Goal: Use online tool/utility: Utilize a website feature to perform a specific function

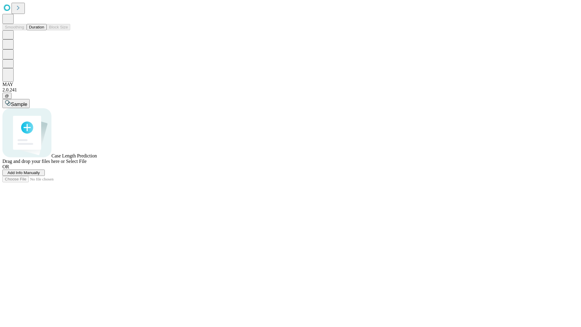
click at [44, 30] on button "Duration" at bounding box center [37, 27] width 20 height 6
click at [40, 175] on span "Add Info Manually" at bounding box center [24, 172] width 32 height 5
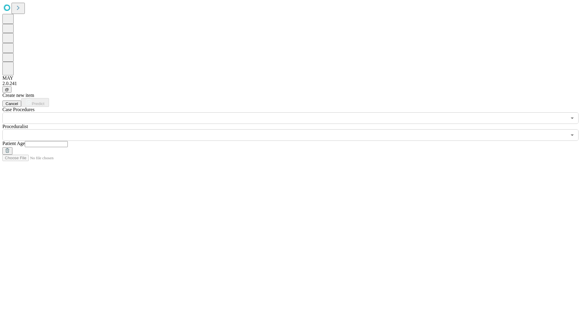
click at [68, 141] on input "text" at bounding box center [46, 144] width 43 height 6
type input "*"
click at [295, 129] on input "text" at bounding box center [284, 135] width 565 height 12
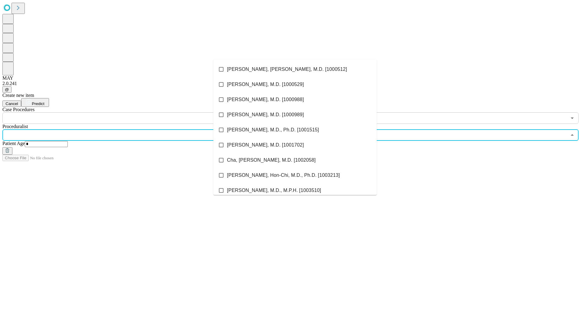
click at [295, 69] on li "[PERSON_NAME], [PERSON_NAME], M.D. [1000512]" at bounding box center [294, 69] width 163 height 15
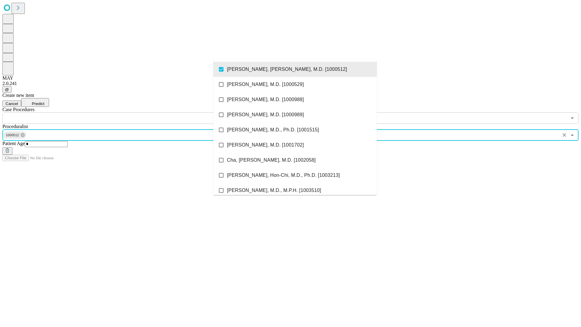
click at [127, 112] on input "text" at bounding box center [284, 118] width 565 height 12
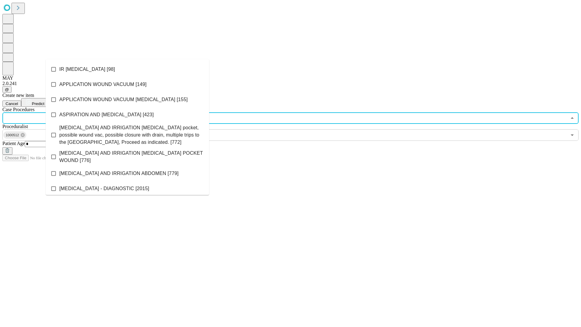
click at [127, 69] on li "IR [MEDICAL_DATA] [98]" at bounding box center [127, 69] width 163 height 15
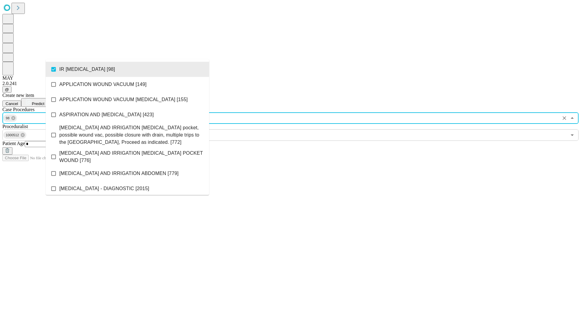
click at [44, 101] on span "Predict" at bounding box center [38, 103] width 12 height 5
